Goal: Information Seeking & Learning: Learn about a topic

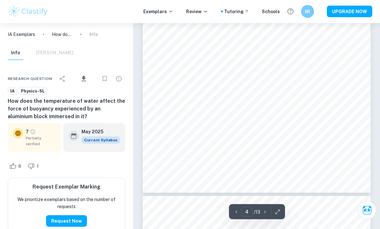
scroll to position [1209, 0]
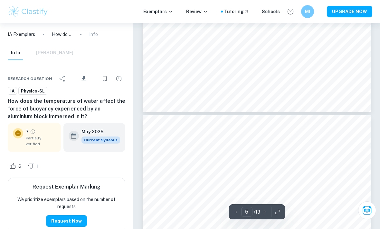
type input "4"
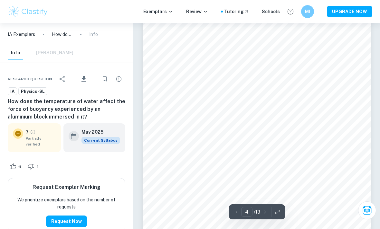
scroll to position [1166, 0]
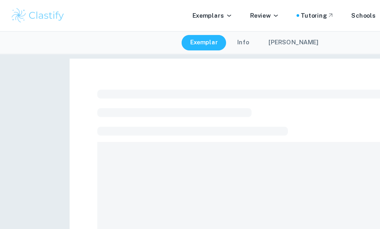
scroll to position [49, 0]
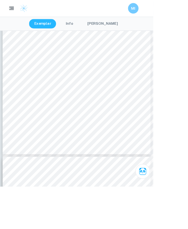
scroll to position [703, 0]
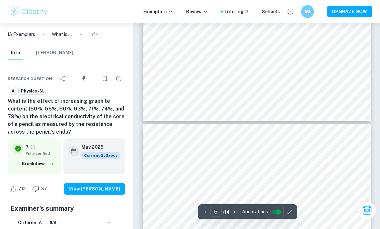
type input "4"
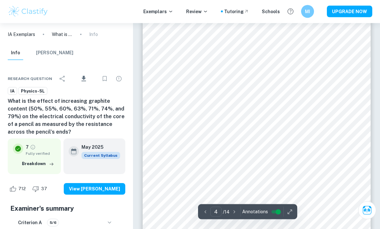
scroll to position [1060, 0]
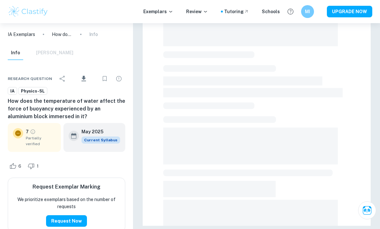
scroll to position [75, 0]
